Goal: Navigation & Orientation: Find specific page/section

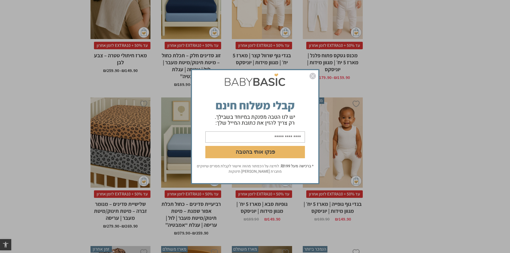
scroll to position [321, 0]
click at [311, 75] on img "סגור" at bounding box center [313, 76] width 6 height 6
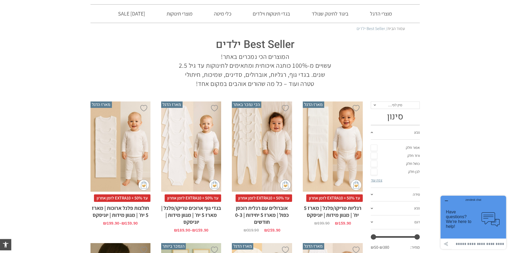
scroll to position [0, 0]
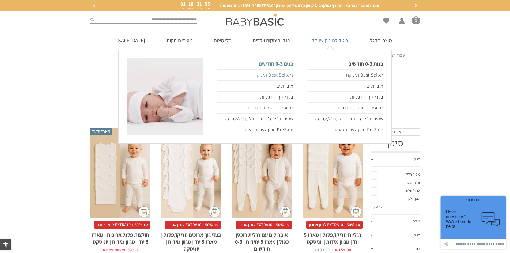
click at [284, 75] on link "Best Sellers תינוק" at bounding box center [255, 74] width 77 height 11
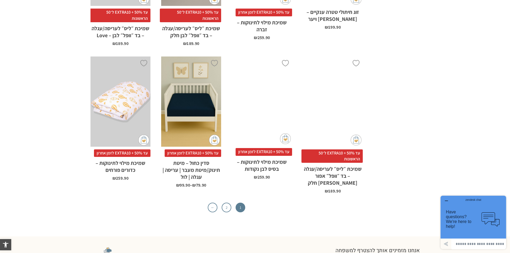
scroll to position [1687, 0]
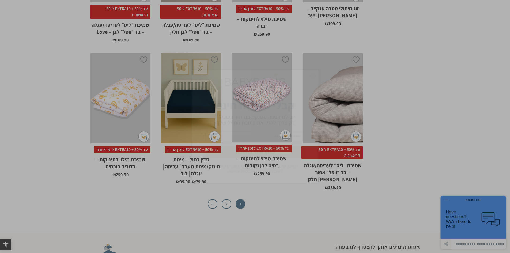
click at [312, 74] on img "סגור" at bounding box center [313, 76] width 6 height 6
